Goal: Information Seeking & Learning: Check status

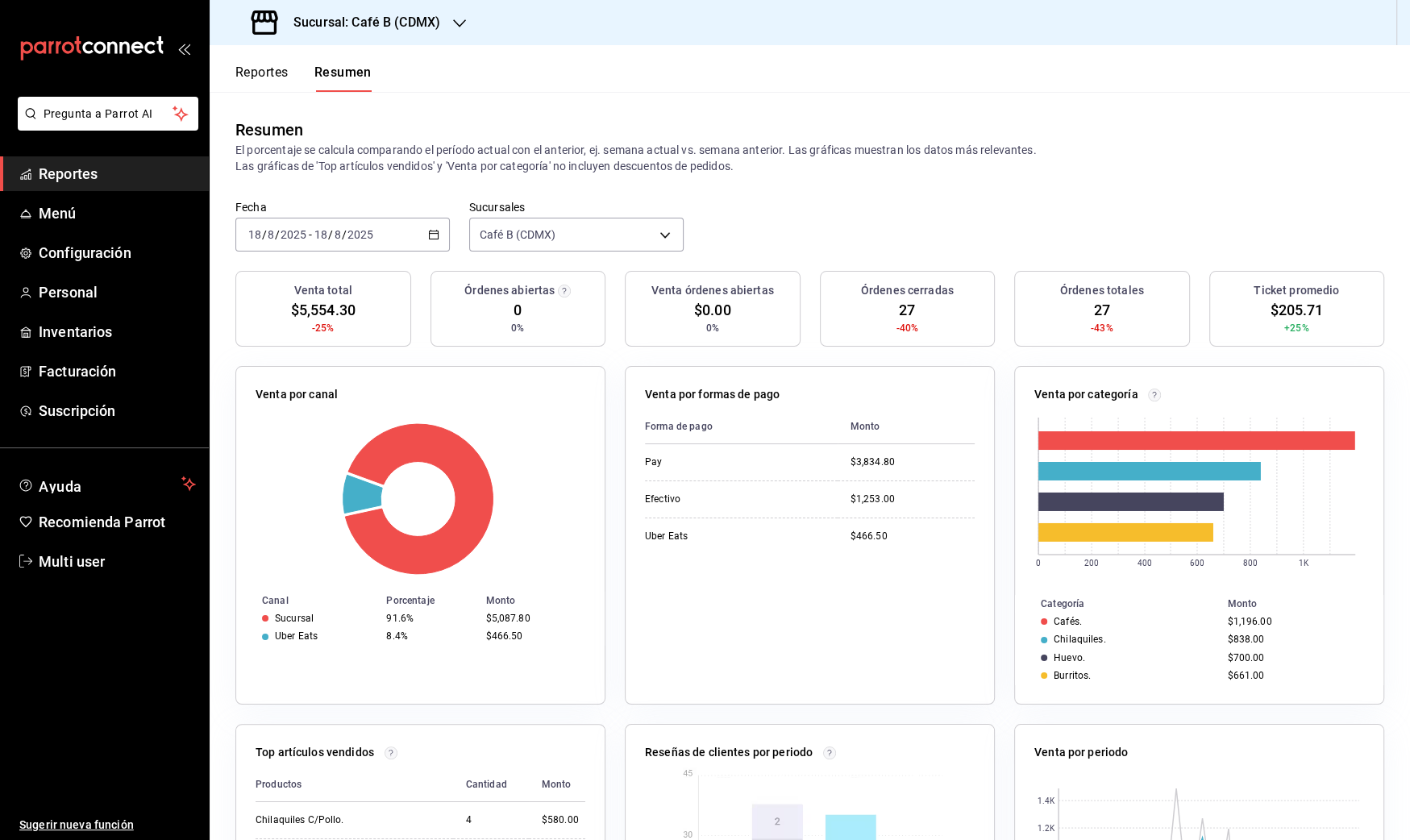
click at [90, 182] on span "Reportes" at bounding box center [117, 173] width 157 height 22
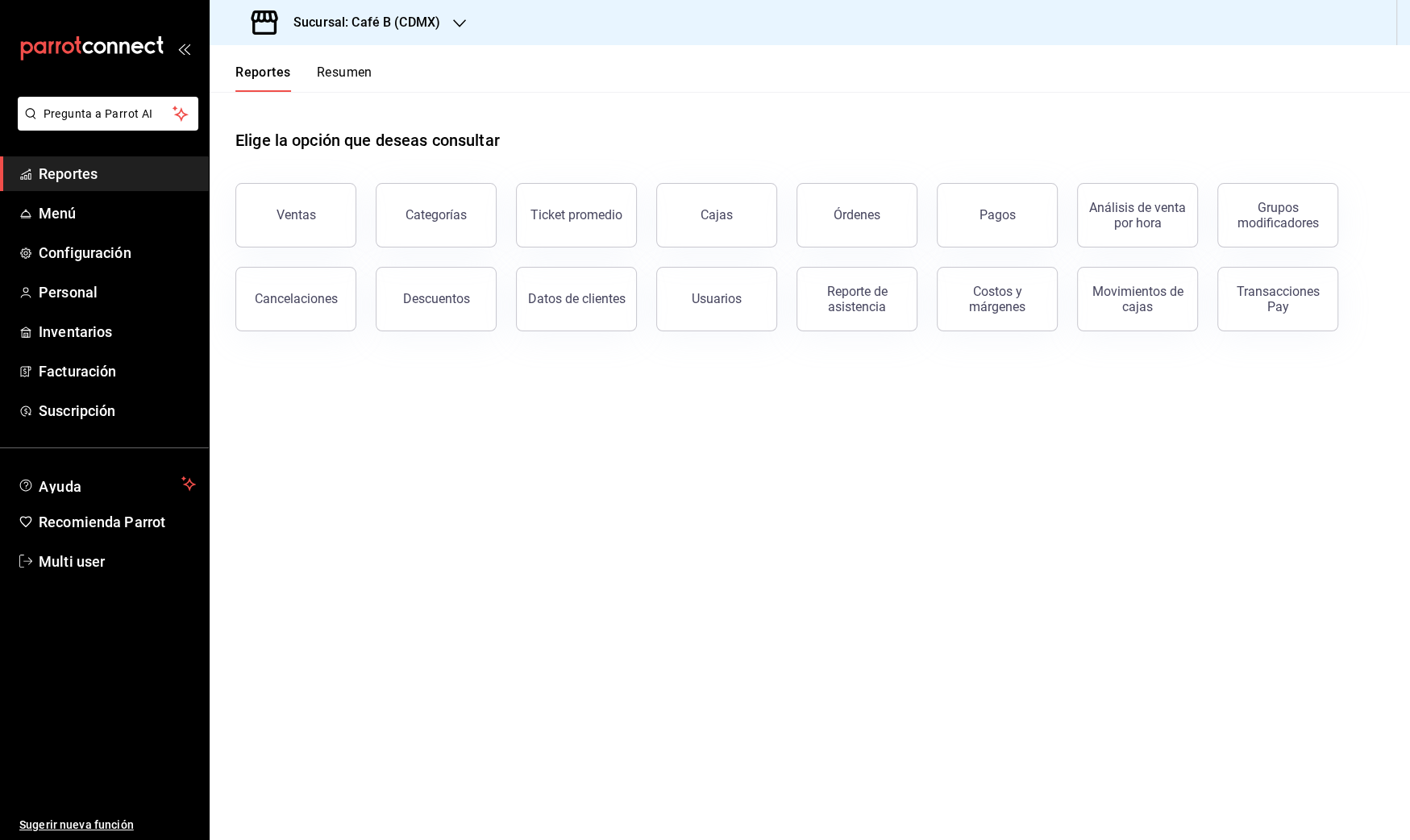
click at [337, 79] on button "Resumen" at bounding box center [344, 77] width 55 height 27
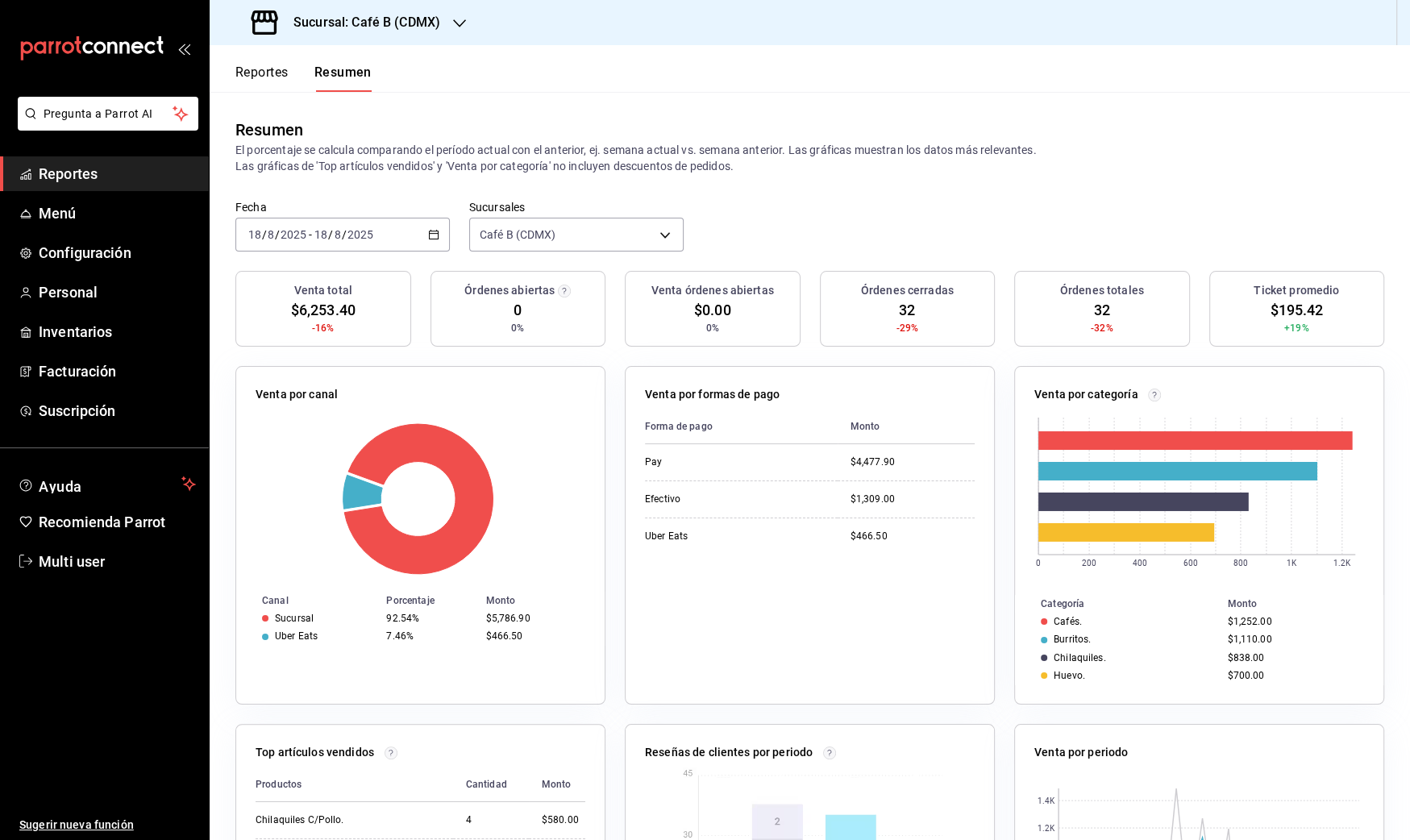
click at [241, 67] on button "Reportes" at bounding box center [262, 77] width 54 height 27
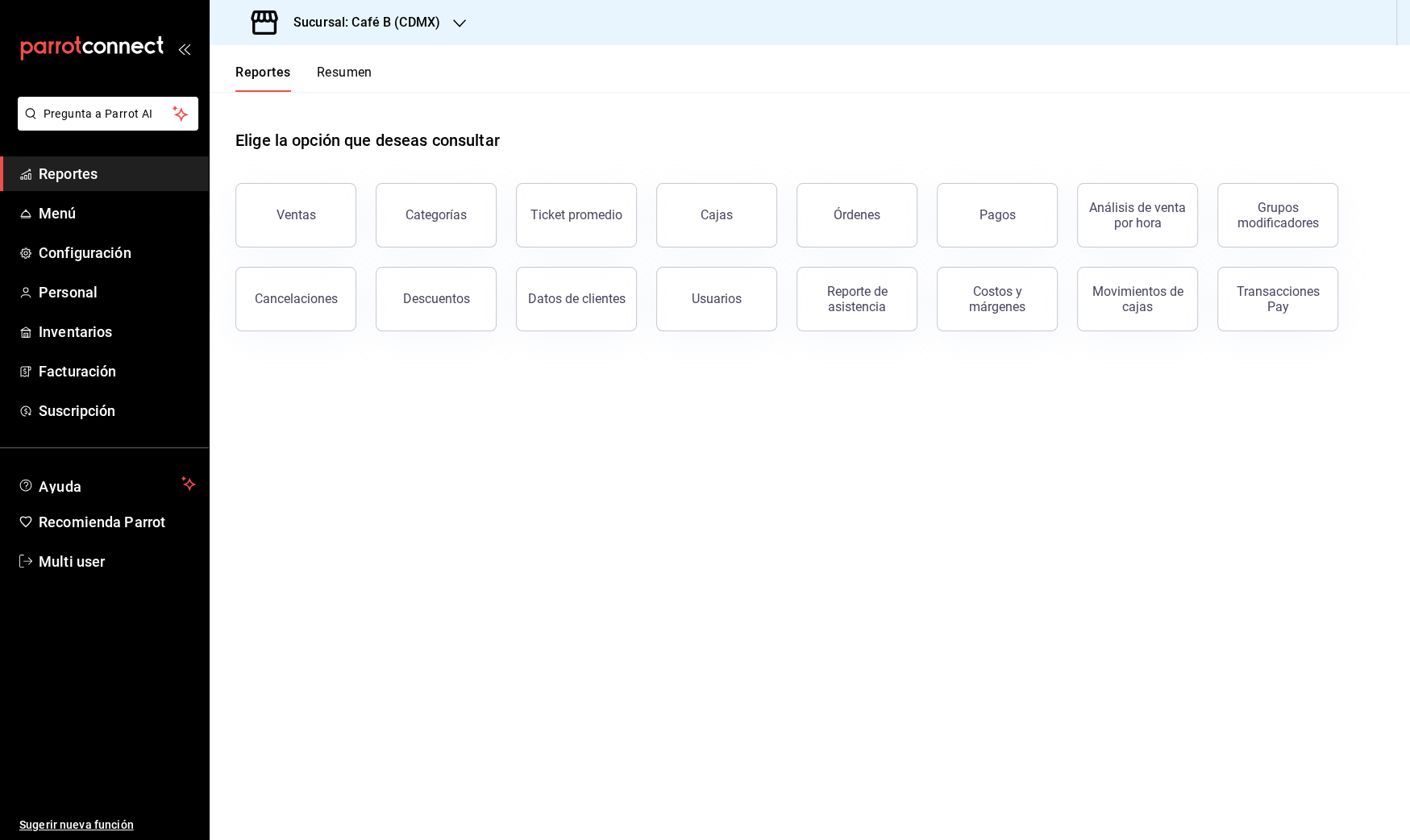
click at [287, 64] on button "Reportes" at bounding box center [263, 77] width 55 height 27
click at [342, 21] on h3 "Sucursal: Café B (CDMX)" at bounding box center [360, 23] width 160 height 19
click at [325, 72] on div "Café B (CABO)" at bounding box center [330, 69] width 216 height 17
click at [352, 75] on button "Resumen" at bounding box center [344, 77] width 55 height 27
